Goal: Task Accomplishment & Management: Manage account settings

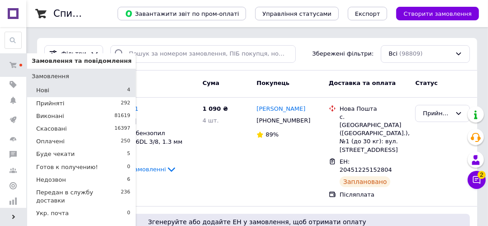
click at [49, 91] on li "Нові 4" at bounding box center [81, 90] width 109 height 13
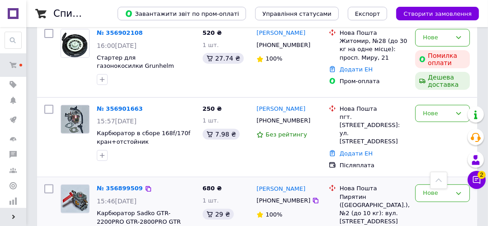
scroll to position [250, 0]
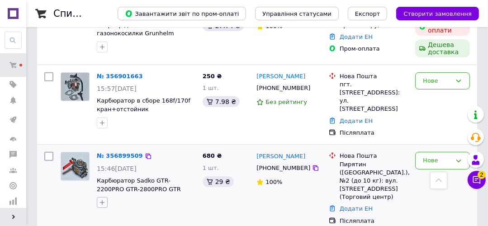
click at [100, 199] on icon "button" at bounding box center [102, 202] width 7 height 7
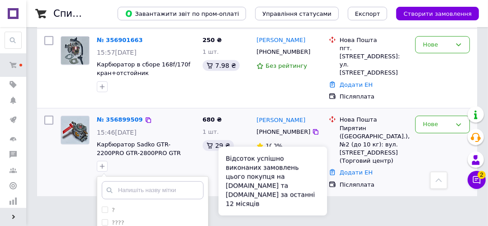
scroll to position [420, 0]
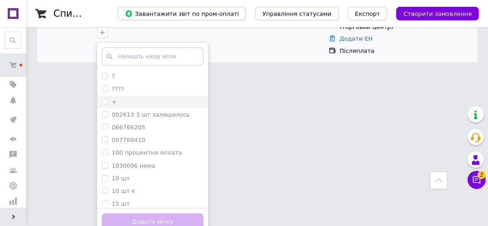
click at [104, 99] on input "+" at bounding box center [105, 102] width 6 height 6
checkbox input "true"
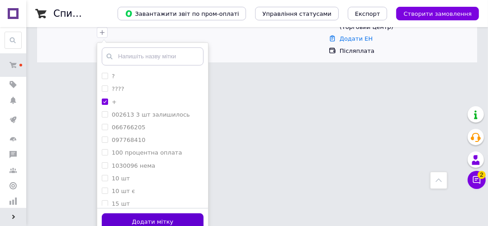
click at [146, 214] on button "Додати мітку" at bounding box center [153, 223] width 102 height 18
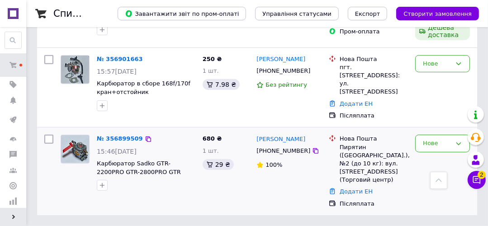
scroll to position [250, 0]
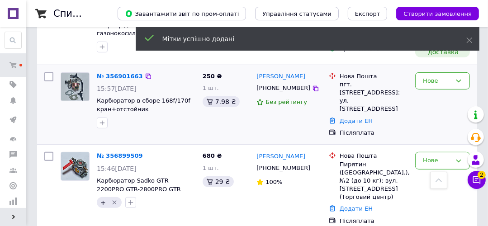
click at [108, 124] on div at bounding box center [102, 123] width 14 height 14
click at [100, 122] on icon "button" at bounding box center [102, 122] width 7 height 7
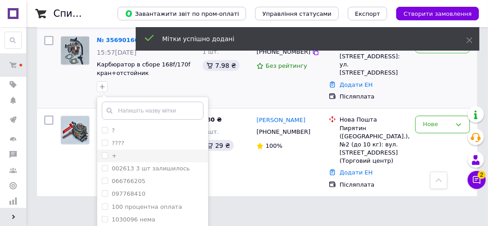
scroll to position [322, 0]
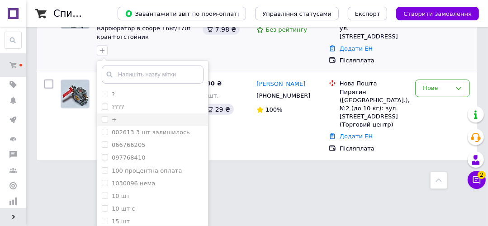
click at [105, 114] on li "+" at bounding box center [152, 120] width 111 height 13
checkbox input "true"
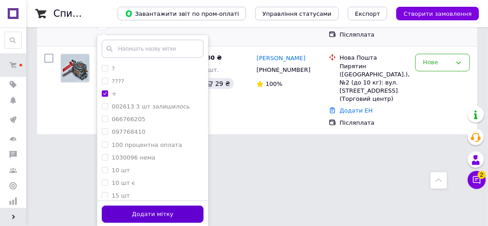
click at [161, 215] on button "Додати мітку" at bounding box center [153, 215] width 102 height 18
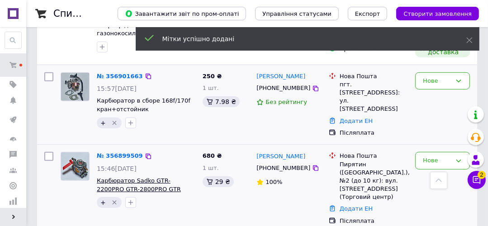
scroll to position [214, 0]
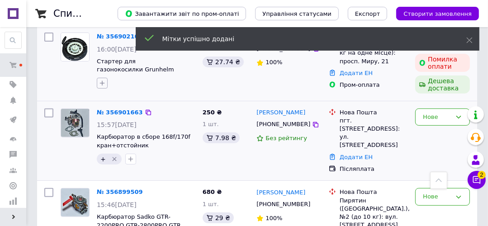
click at [100, 85] on icon "button" at bounding box center [102, 83] width 7 height 7
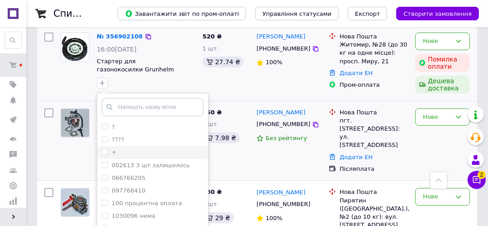
click at [103, 154] on input "+" at bounding box center [105, 152] width 6 height 6
checkbox input "true"
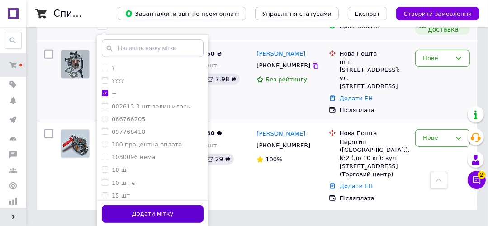
click at [155, 207] on button "Додати мітку" at bounding box center [153, 214] width 102 height 18
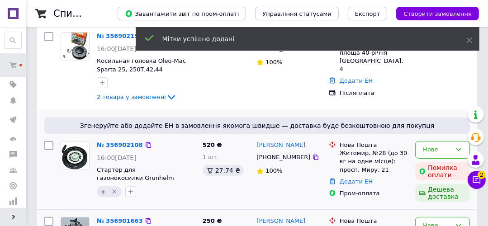
scroll to position [33, 0]
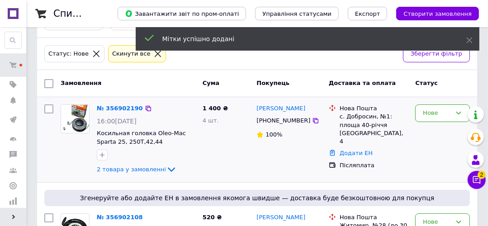
click at [147, 162] on div "№ 356902190 16:00, 12.08.2025 Косильная головка Oleo-Mac Sparta 25, 250T,42,44 …" at bounding box center [146, 140] width 106 height 78
click at [141, 168] on span "2 товара у замовленні" at bounding box center [131, 169] width 69 height 7
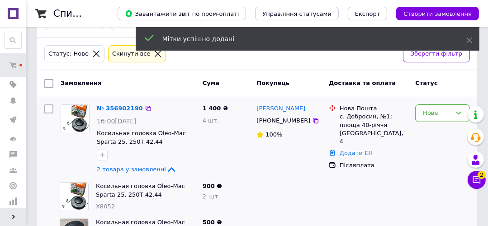
scroll to position [105, 0]
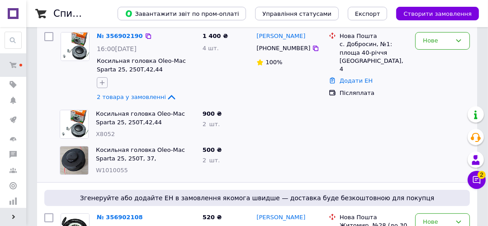
click at [104, 78] on button "button" at bounding box center [102, 82] width 11 height 11
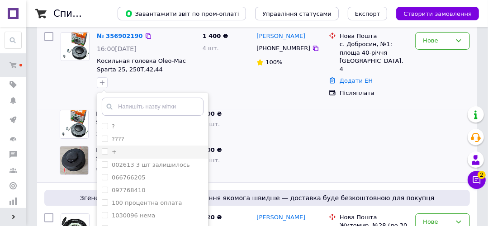
click at [104, 152] on input "+" at bounding box center [105, 151] width 6 height 6
checkbox input "true"
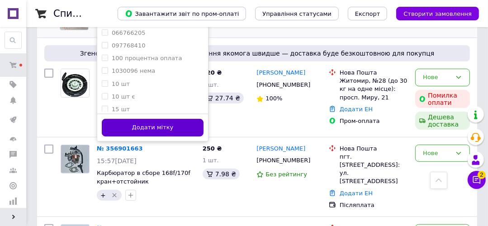
click at [173, 127] on button "Додати мітку" at bounding box center [153, 128] width 102 height 18
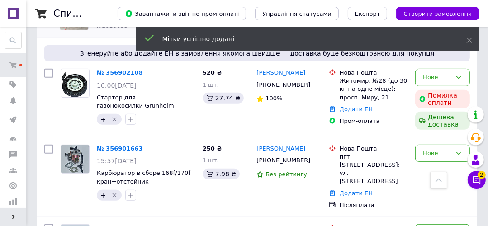
scroll to position [141, 0]
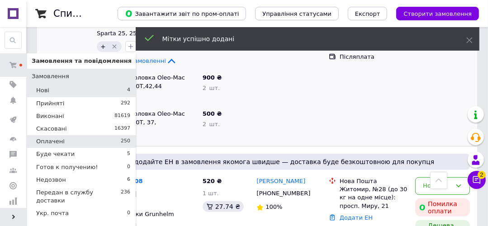
click at [93, 141] on li "Оплачені 250" at bounding box center [81, 141] width 109 height 13
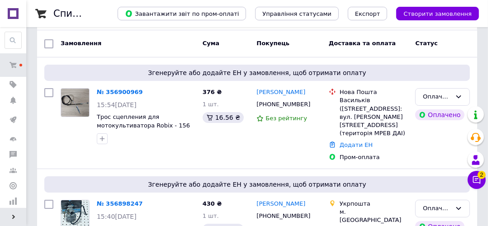
scroll to position [289, 0]
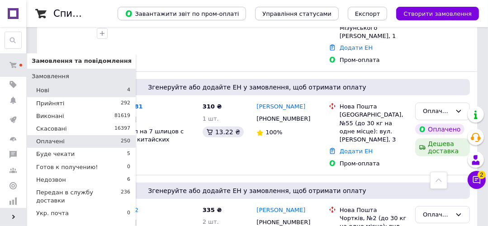
click at [52, 92] on li "Нові 4" at bounding box center [81, 90] width 109 height 13
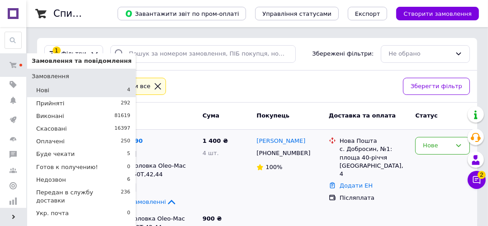
click at [62, 91] on li "Нові 4" at bounding box center [81, 90] width 109 height 13
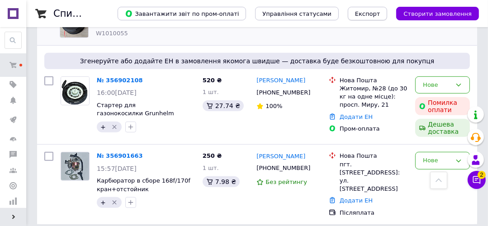
scroll to position [177, 0]
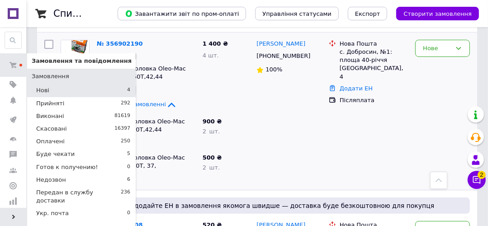
click at [65, 94] on li "Нові 4" at bounding box center [81, 90] width 109 height 13
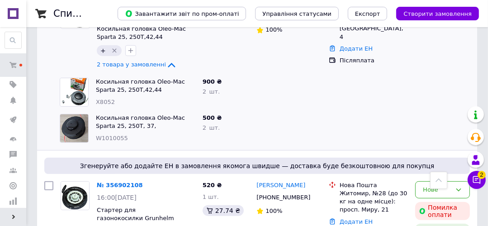
scroll to position [322, 0]
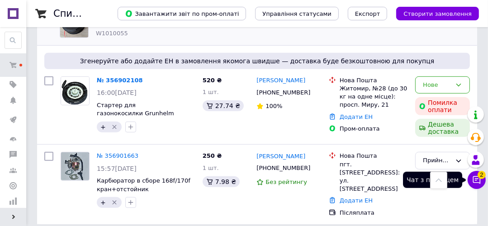
click at [483, 181] on button "Чат з покупцем 2" at bounding box center [477, 180] width 18 height 18
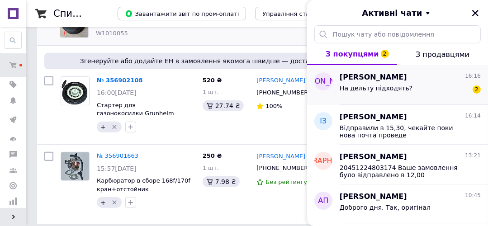
click at [407, 90] on div "На дельту підходять? 2" at bounding box center [410, 90] width 141 height 14
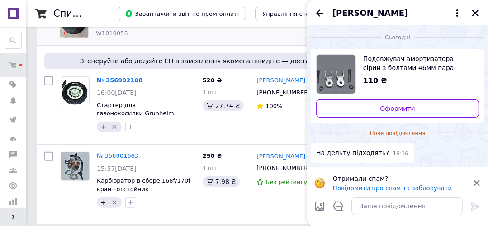
scroll to position [7, 0]
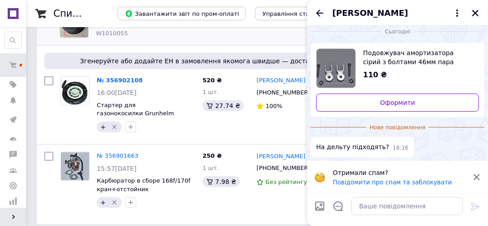
click at [474, 18] on button "Закрити" at bounding box center [475, 13] width 11 height 11
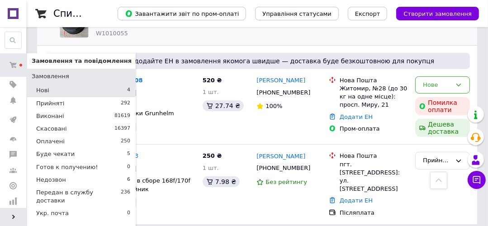
click at [55, 83] on link "Замовлення" at bounding box center [81, 76] width 109 height 15
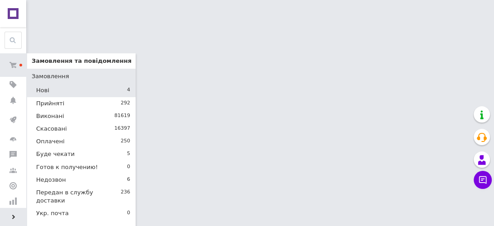
click at [60, 93] on li "Нові 4" at bounding box center [81, 90] width 109 height 13
click at [82, 90] on li "Нові 4" at bounding box center [81, 90] width 109 height 13
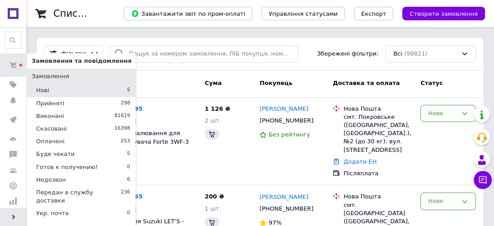
click at [82, 90] on li "Нові 5" at bounding box center [81, 90] width 109 height 13
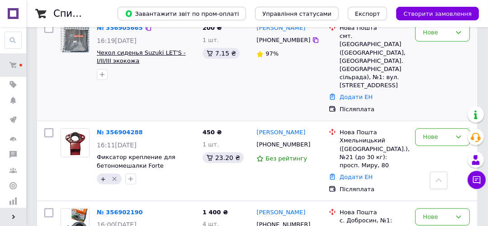
scroll to position [253, 0]
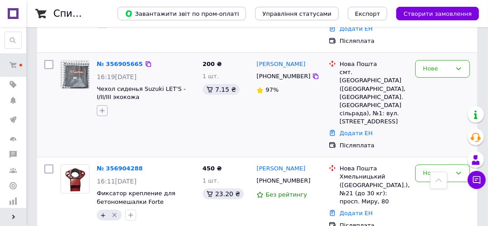
click at [105, 107] on icon "button" at bounding box center [102, 110] width 7 height 7
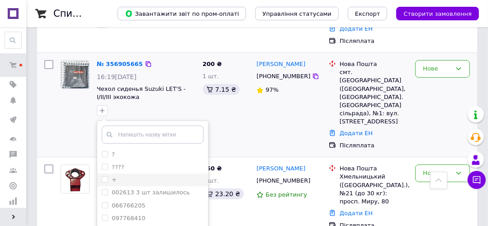
click at [104, 176] on input "+" at bounding box center [105, 179] width 6 height 6
checkbox input "true"
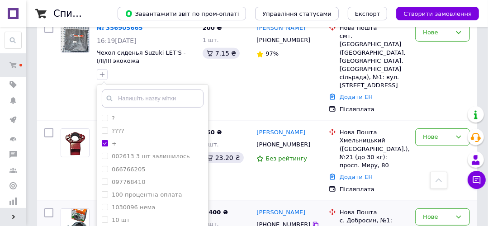
scroll to position [326, 0]
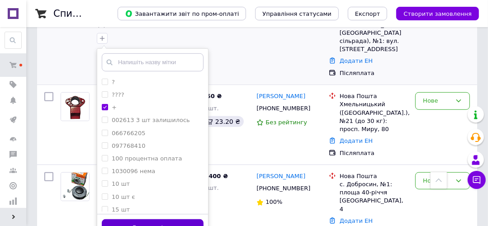
click at [167, 219] on button "Додати мітку" at bounding box center [153, 228] width 102 height 18
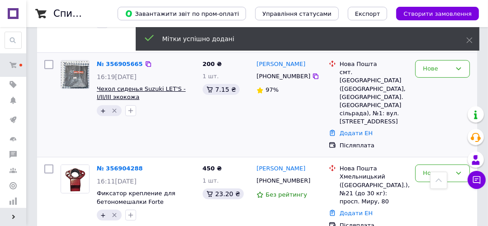
scroll to position [181, 0]
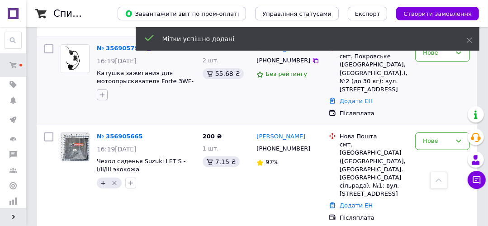
click at [101, 91] on icon "button" at bounding box center [102, 94] width 7 height 7
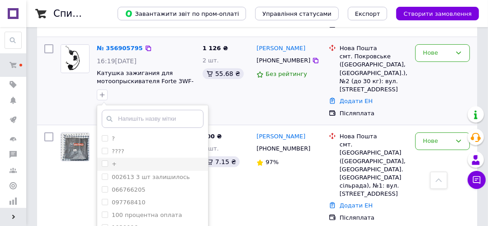
click at [105, 161] on input "+" at bounding box center [105, 164] width 6 height 6
checkbox input "true"
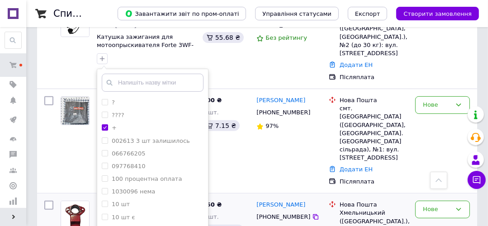
scroll to position [289, 0]
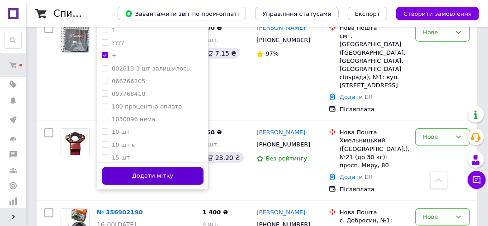
click at [184, 167] on button "Додати мітку" at bounding box center [153, 176] width 102 height 18
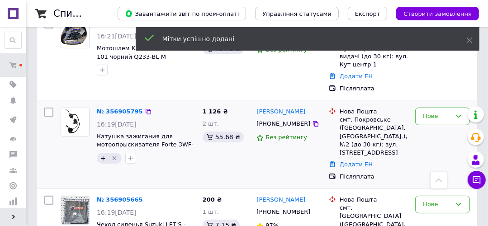
scroll to position [45, 0]
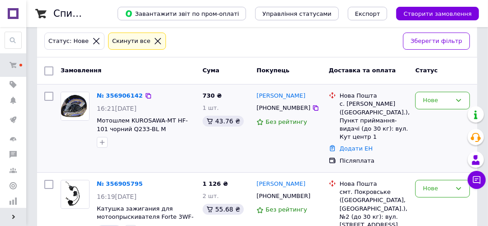
click at [76, 103] on img at bounding box center [75, 106] width 28 height 28
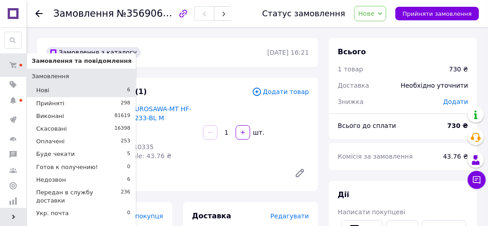
click at [56, 87] on li "Нові 6" at bounding box center [81, 90] width 109 height 13
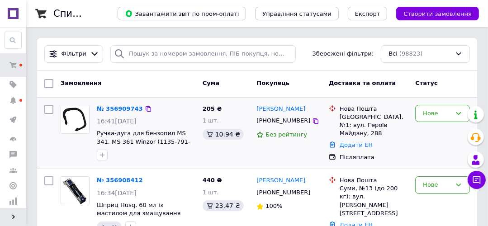
scroll to position [36, 0]
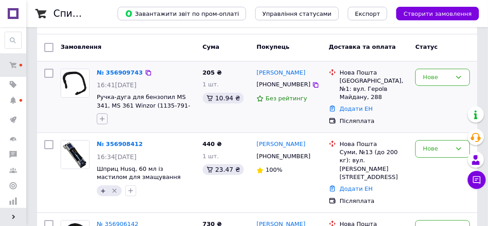
click at [107, 119] on button "button" at bounding box center [102, 119] width 11 height 11
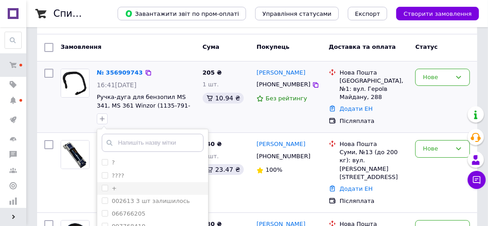
scroll to position [109, 0]
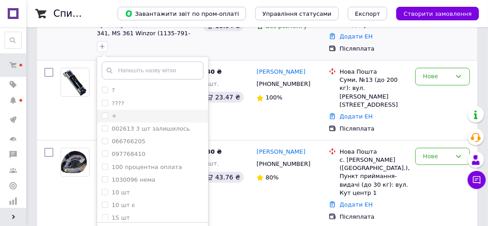
click at [107, 113] on input "+" at bounding box center [105, 116] width 6 height 6
checkbox input "true"
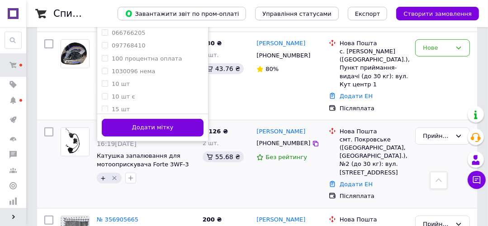
click at [162, 123] on button "Додати мітку" at bounding box center [153, 128] width 102 height 18
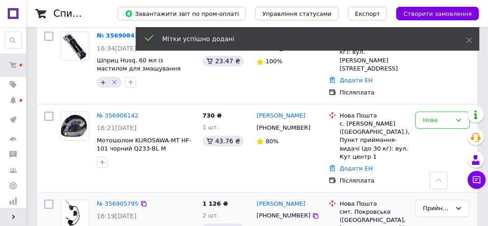
scroll to position [72, 0]
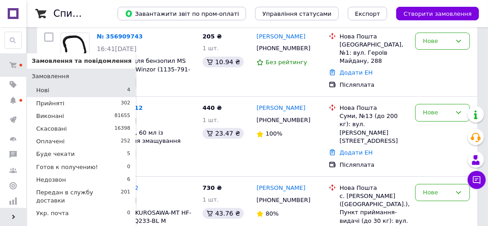
click at [54, 91] on li "Нові 4" at bounding box center [81, 90] width 109 height 13
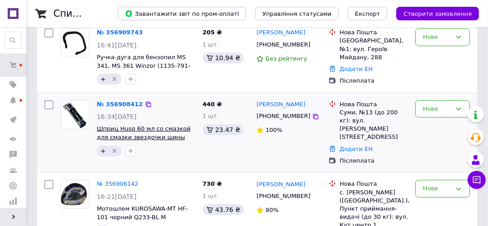
scroll to position [136, 0]
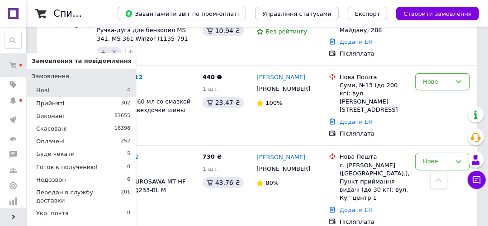
click at [57, 90] on li "Нові 4" at bounding box center [81, 90] width 109 height 13
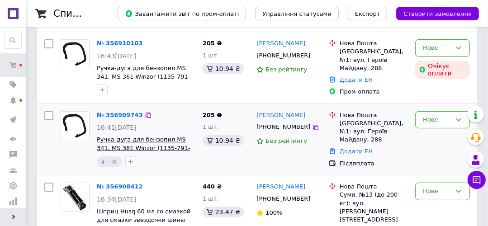
scroll to position [62, 0]
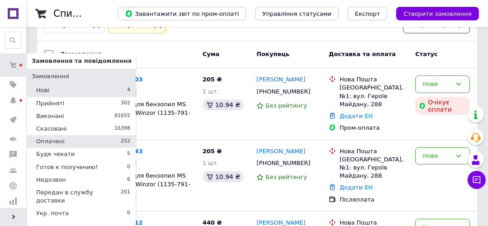
click at [78, 143] on li "Оплачені 252" at bounding box center [81, 141] width 109 height 13
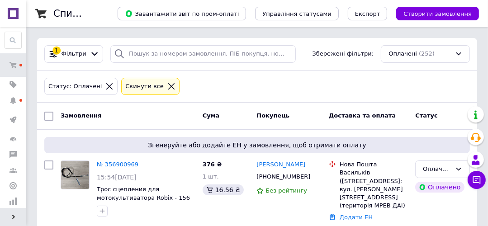
scroll to position [145, 0]
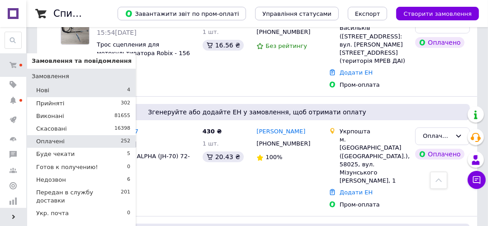
click at [48, 90] on span "Нові" at bounding box center [42, 90] width 13 height 8
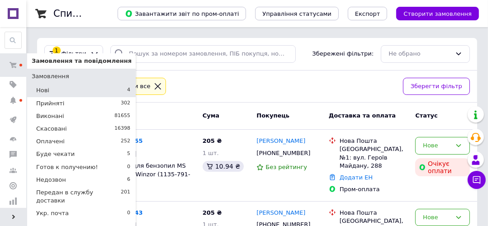
click at [60, 91] on li "Нові 4" at bounding box center [81, 90] width 109 height 13
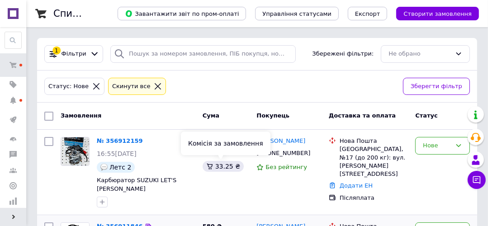
scroll to position [150, 0]
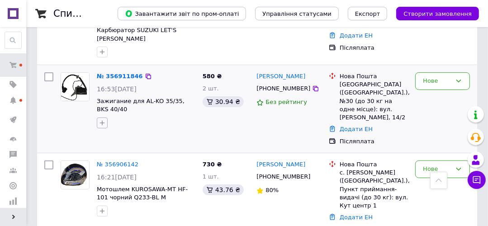
click at [100, 118] on button "button" at bounding box center [102, 123] width 11 height 11
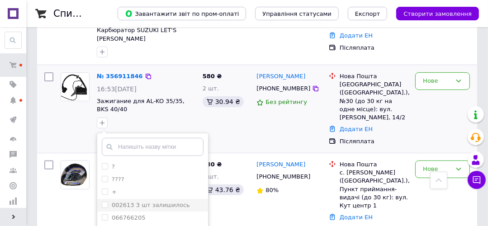
scroll to position [241, 0]
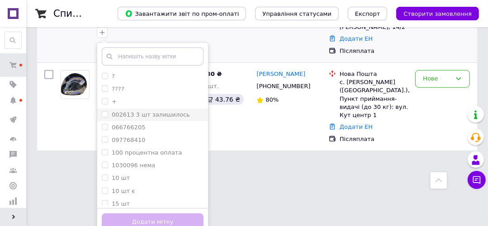
click at [105, 98] on input "+" at bounding box center [105, 101] width 6 height 6
checkbox input "true"
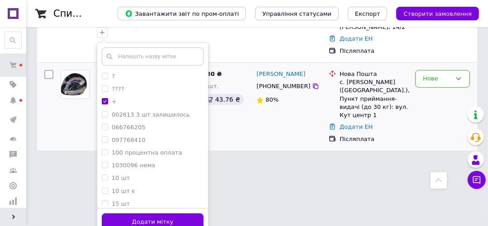
click at [138, 214] on button "Додати мітку" at bounding box center [153, 223] width 102 height 18
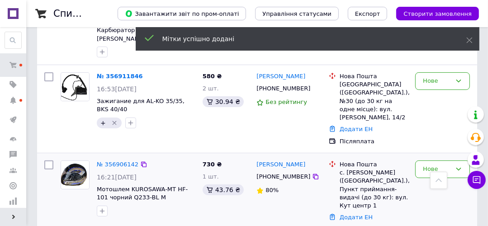
scroll to position [78, 0]
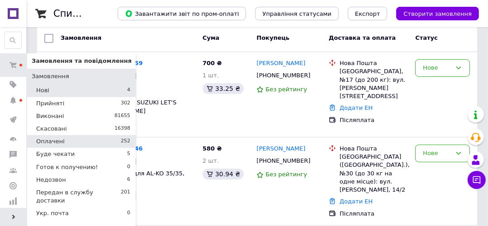
click at [109, 137] on li "Оплачені 252" at bounding box center [81, 141] width 109 height 13
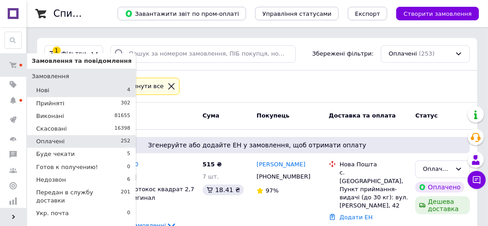
click at [71, 90] on li "Нові 4" at bounding box center [81, 90] width 109 height 13
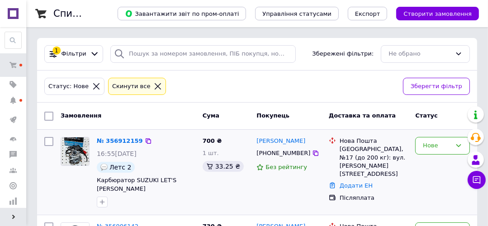
scroll to position [71, 0]
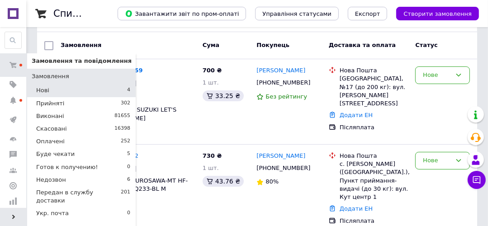
click at [63, 92] on li "Нові 4" at bounding box center [81, 90] width 109 height 13
click at [59, 89] on li "Нові 4" at bounding box center [81, 90] width 109 height 13
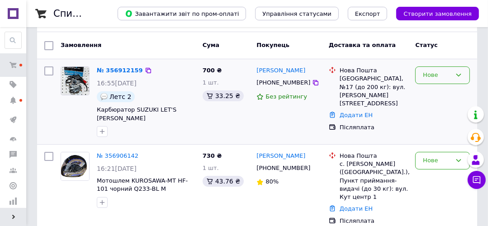
click at [431, 67] on div "Нове" at bounding box center [442, 75] width 55 height 18
click at [440, 135] on li "Недозвон" at bounding box center [443, 137] width 54 height 17
click at [430, 156] on div "Нове" at bounding box center [437, 160] width 28 height 9
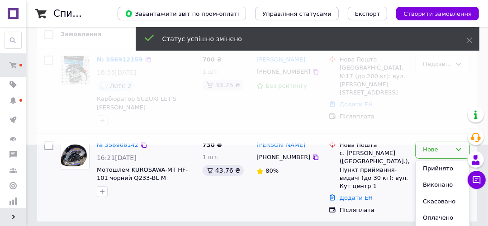
scroll to position [101, 0]
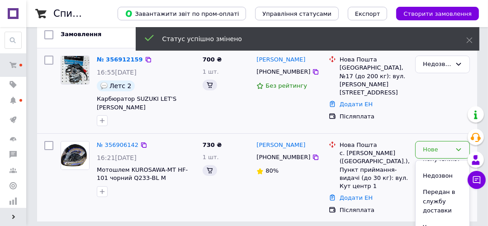
click at [432, 168] on li "Недозвон" at bounding box center [443, 176] width 54 height 17
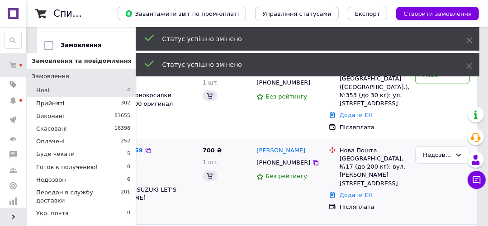
scroll to position [81, 0]
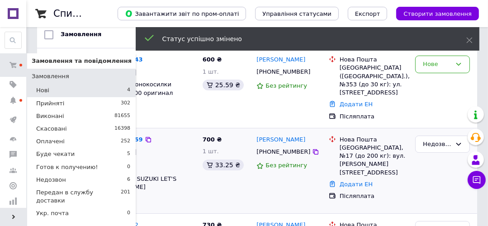
click at [64, 92] on li "Нові 4" at bounding box center [81, 90] width 109 height 13
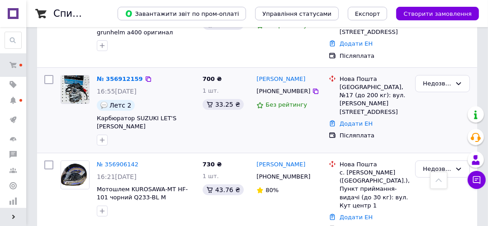
scroll to position [106, 0]
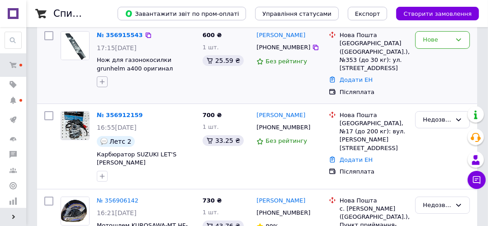
click at [105, 81] on icon "button" at bounding box center [102, 81] width 7 height 7
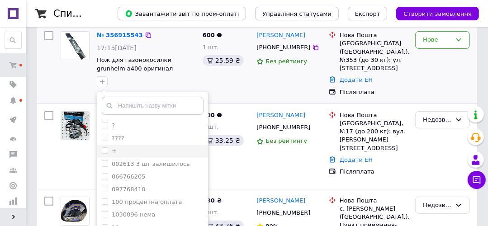
click at [100, 145] on li "+" at bounding box center [152, 151] width 111 height 13
checkbox input "true"
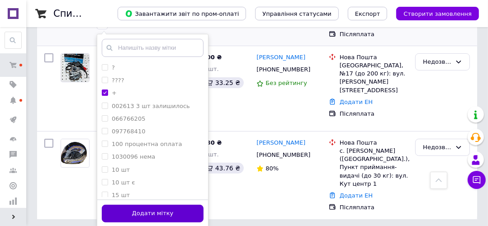
click at [185, 212] on button "Додати мітку" at bounding box center [153, 214] width 102 height 18
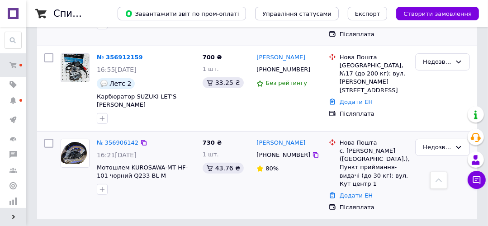
scroll to position [142, 0]
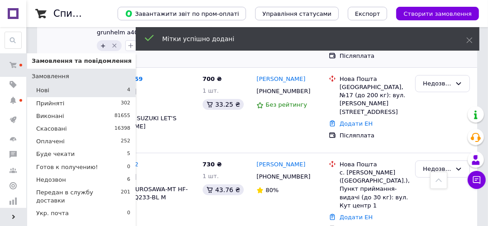
click at [43, 89] on span "Нові" at bounding box center [42, 90] width 13 height 8
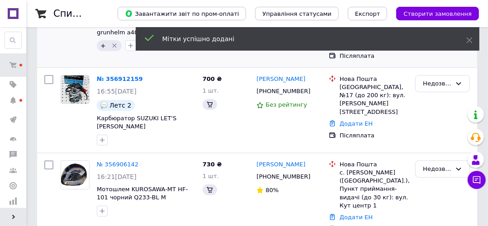
scroll to position [0, 0]
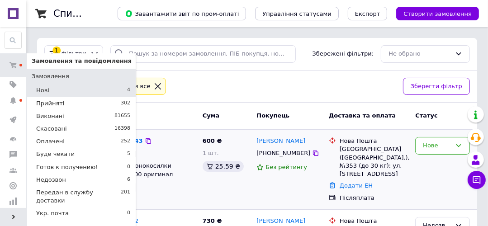
click at [47, 92] on span "Нові" at bounding box center [42, 90] width 13 height 8
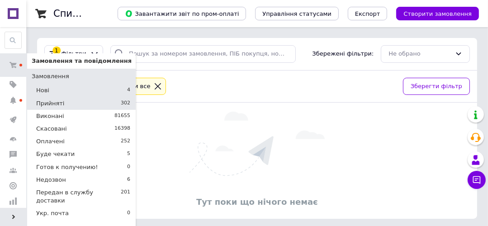
click at [78, 97] on li "Прийняті 302" at bounding box center [81, 103] width 109 height 13
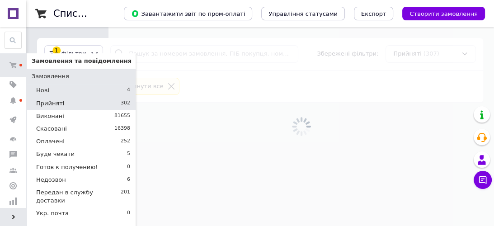
click at [81, 95] on li "Нові 4" at bounding box center [81, 90] width 109 height 13
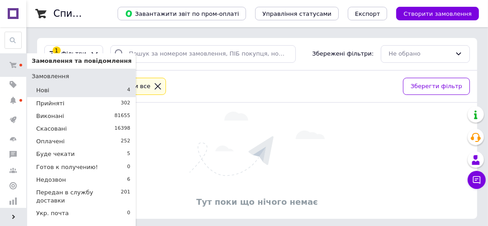
click at [89, 95] on li "Нові 4" at bounding box center [81, 90] width 109 height 13
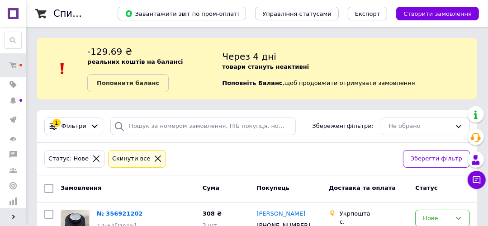
scroll to position [71, 0]
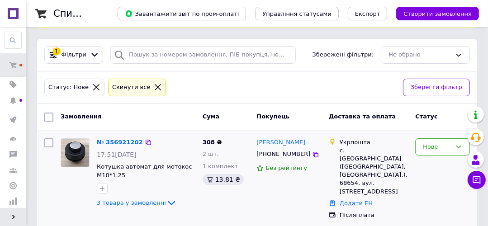
click at [142, 206] on div "3 товара у замовленні" at bounding box center [146, 203] width 99 height 11
click at [151, 199] on span "3 товара у замовленні" at bounding box center [131, 202] width 69 height 7
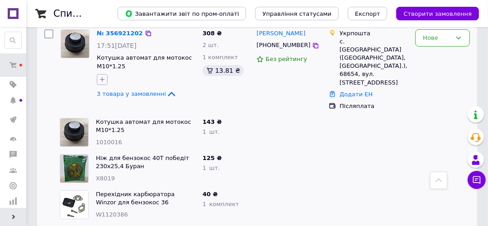
click at [99, 74] on button "button" at bounding box center [102, 79] width 11 height 11
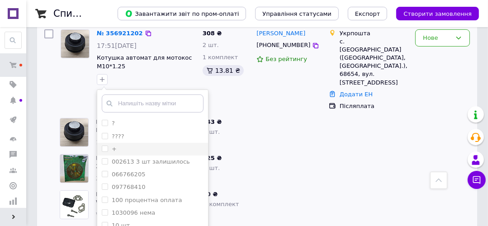
click at [99, 144] on li "+" at bounding box center [152, 149] width 111 height 13
checkbox input "true"
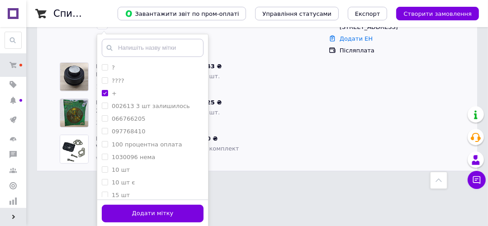
click at [109, 207] on button "Додати мітку" at bounding box center [153, 214] width 102 height 18
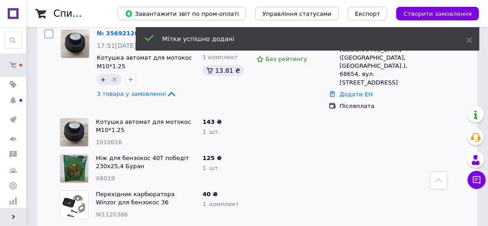
scroll to position [36, 0]
